Goal: Information Seeking & Learning: Learn about a topic

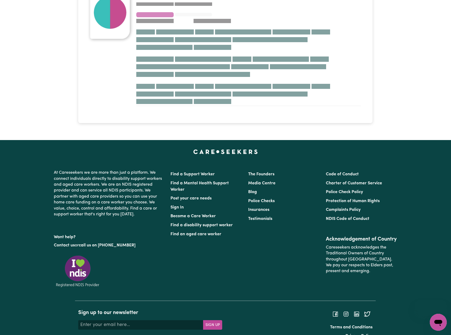
scroll to position [83, 0]
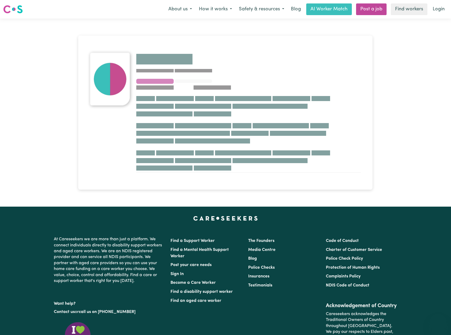
scroll to position [78, 0]
